Goal: Task Accomplishment & Management: Complete application form

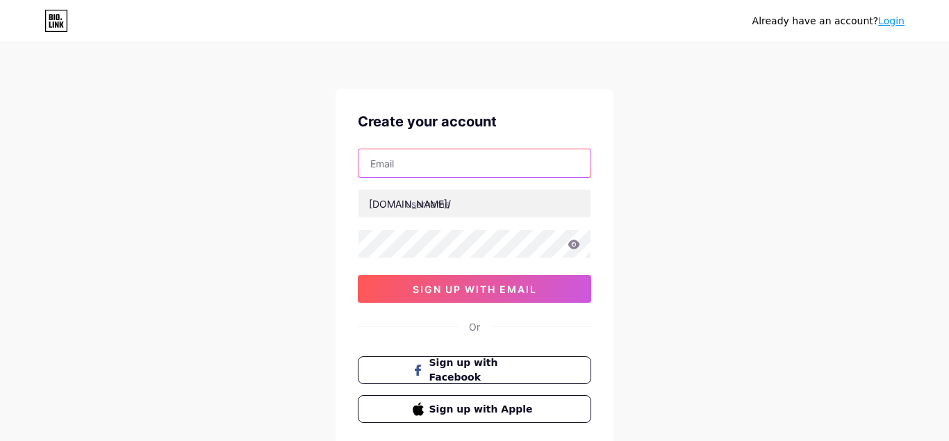
click at [443, 165] on input "text" at bounding box center [475, 163] width 232 height 28
paste input "[EMAIL_ADDRESS][DOMAIN_NAME]"
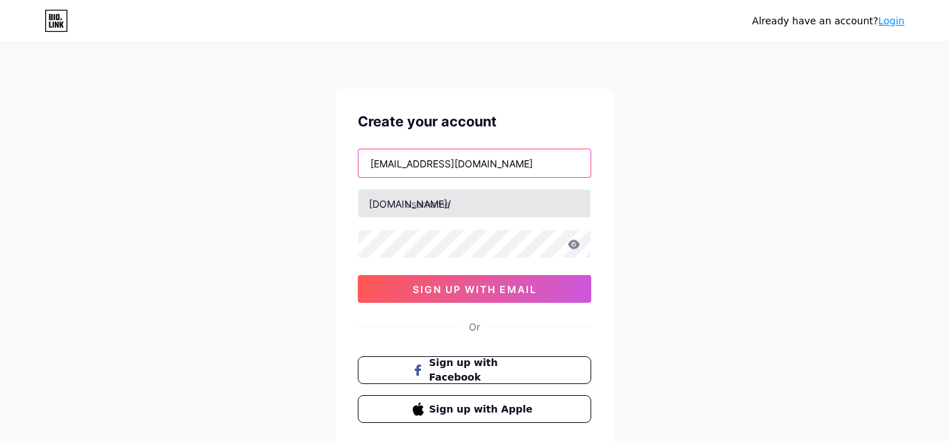
type input "[EMAIL_ADDRESS][DOMAIN_NAME]"
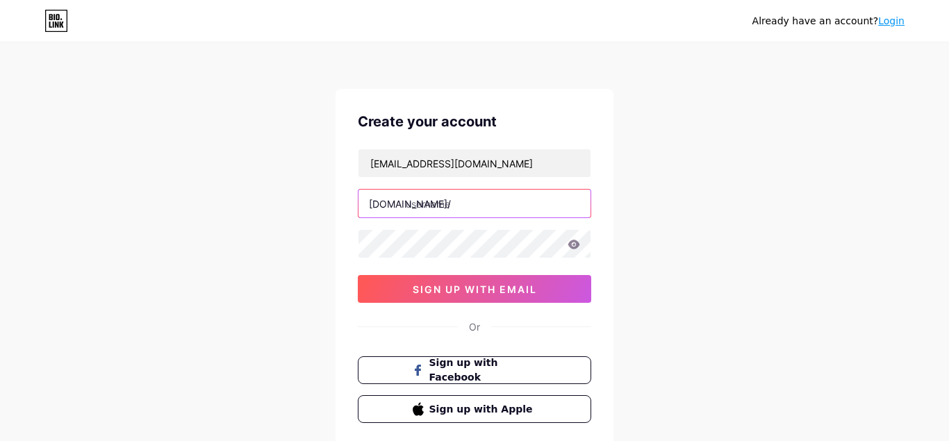
click at [429, 208] on input "text" at bounding box center [475, 204] width 232 height 28
paste input "curefight reviews"
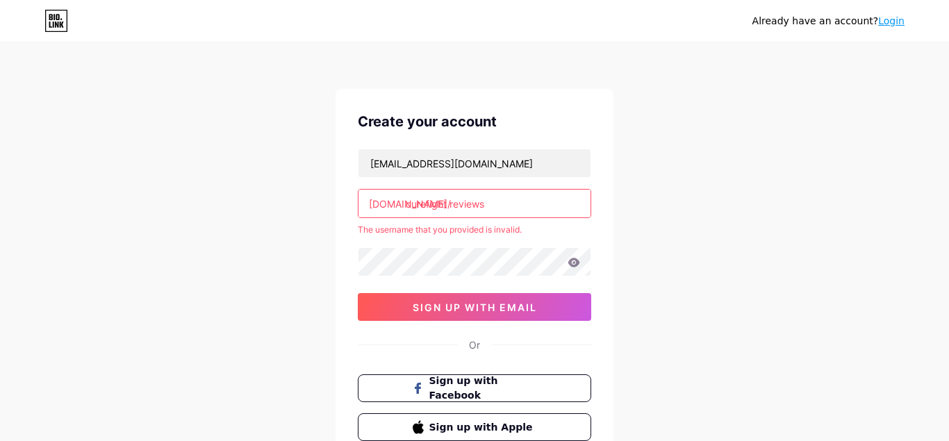
click at [453, 202] on input "curefight reviews" at bounding box center [475, 204] width 232 height 28
type input "curefightreviews"
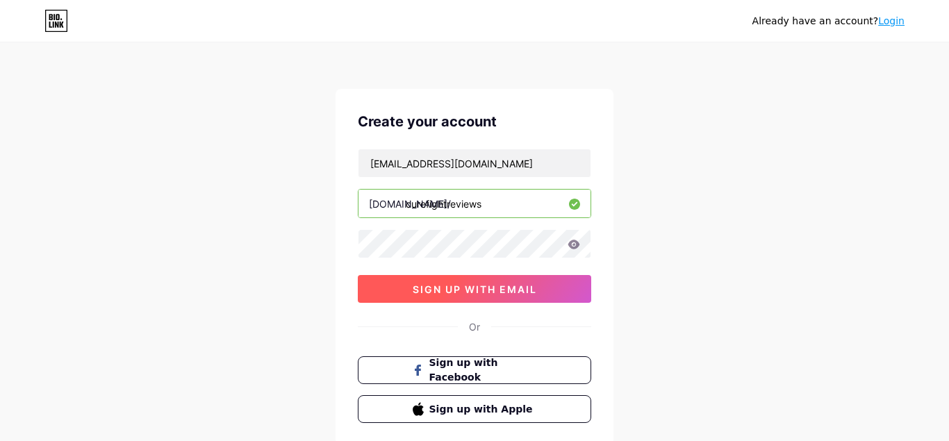
click at [434, 287] on span "sign up with email" at bounding box center [475, 290] width 124 height 12
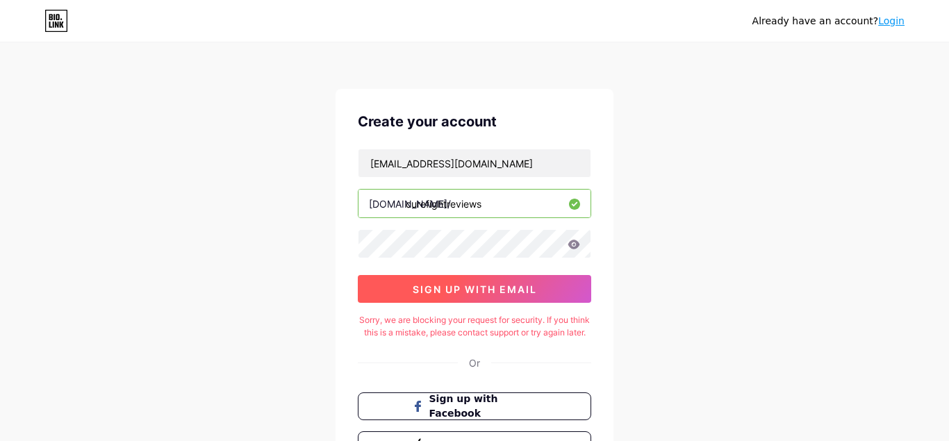
click at [440, 293] on span "sign up with email" at bounding box center [475, 290] width 124 height 12
